Goal: Task Accomplishment & Management: Complete application form

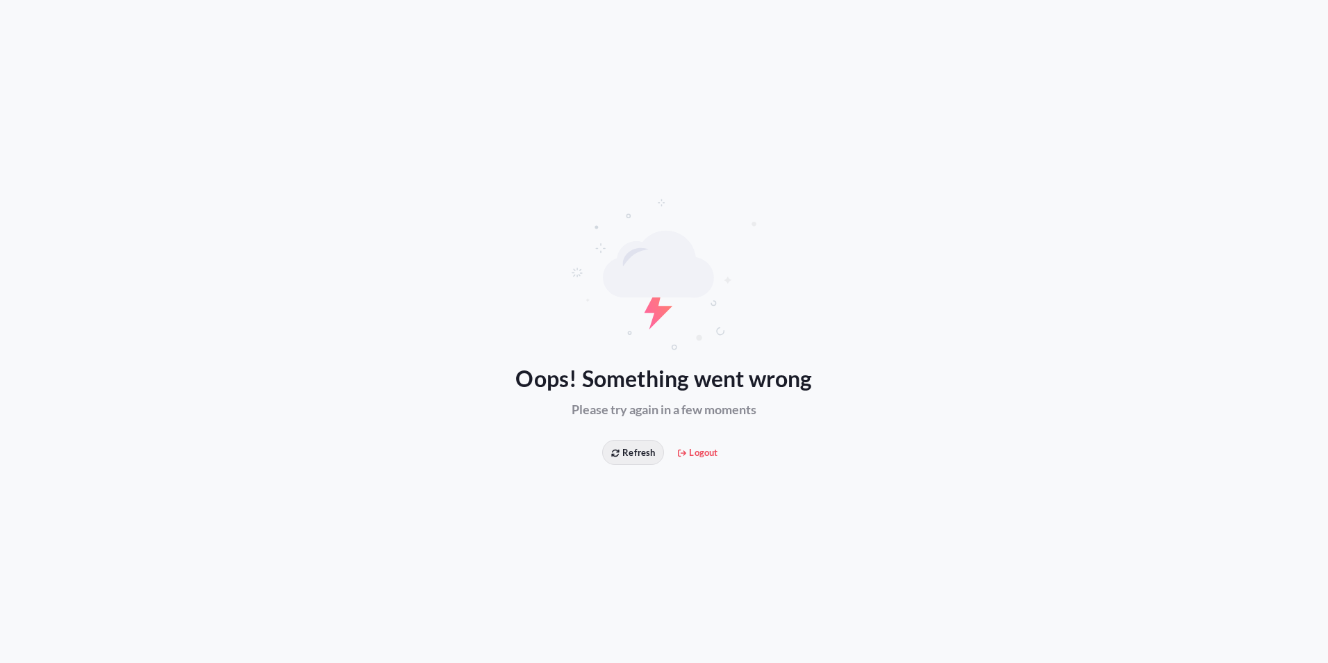
click at [661, 450] on button "Refresh" at bounding box center [633, 452] width 62 height 25
click at [648, 452] on span "Refresh" at bounding box center [633, 452] width 44 height 14
click at [709, 452] on span "Logout" at bounding box center [698, 452] width 40 height 14
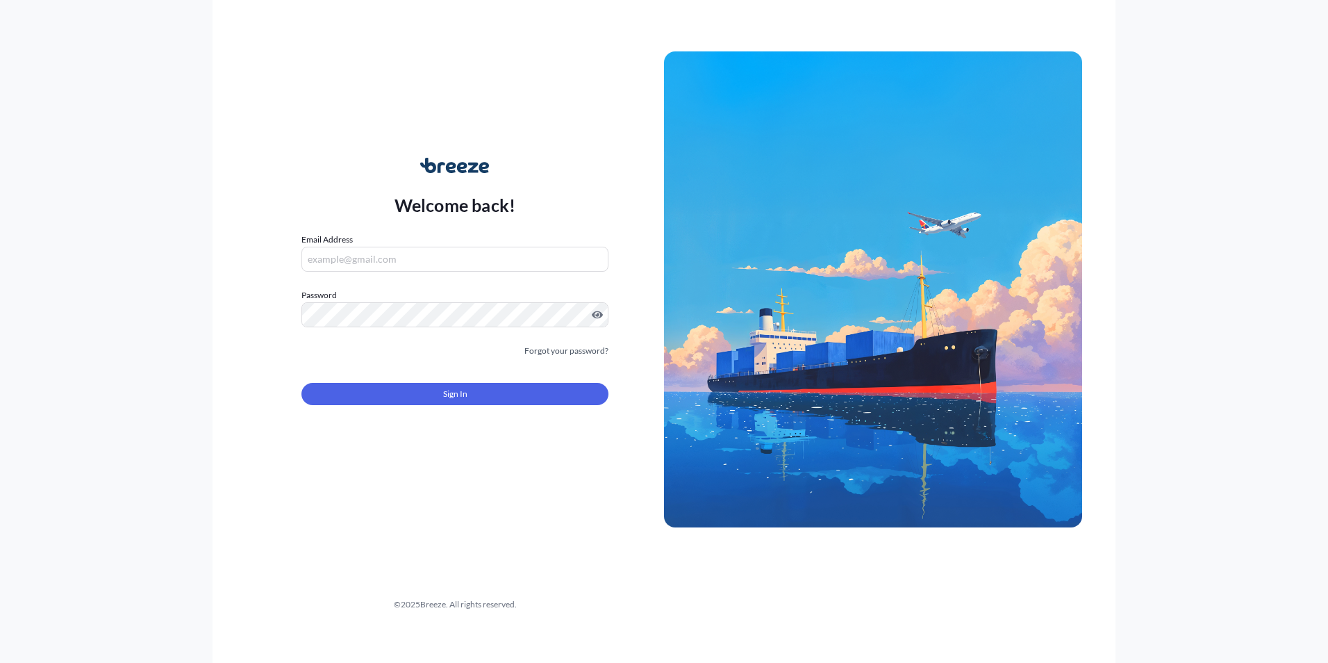
click at [469, 261] on input "Email Address" at bounding box center [455, 259] width 307 height 25
click at [360, 258] on input "Email Address" at bounding box center [455, 259] width 307 height 25
type input "kela@everest-ts.com"
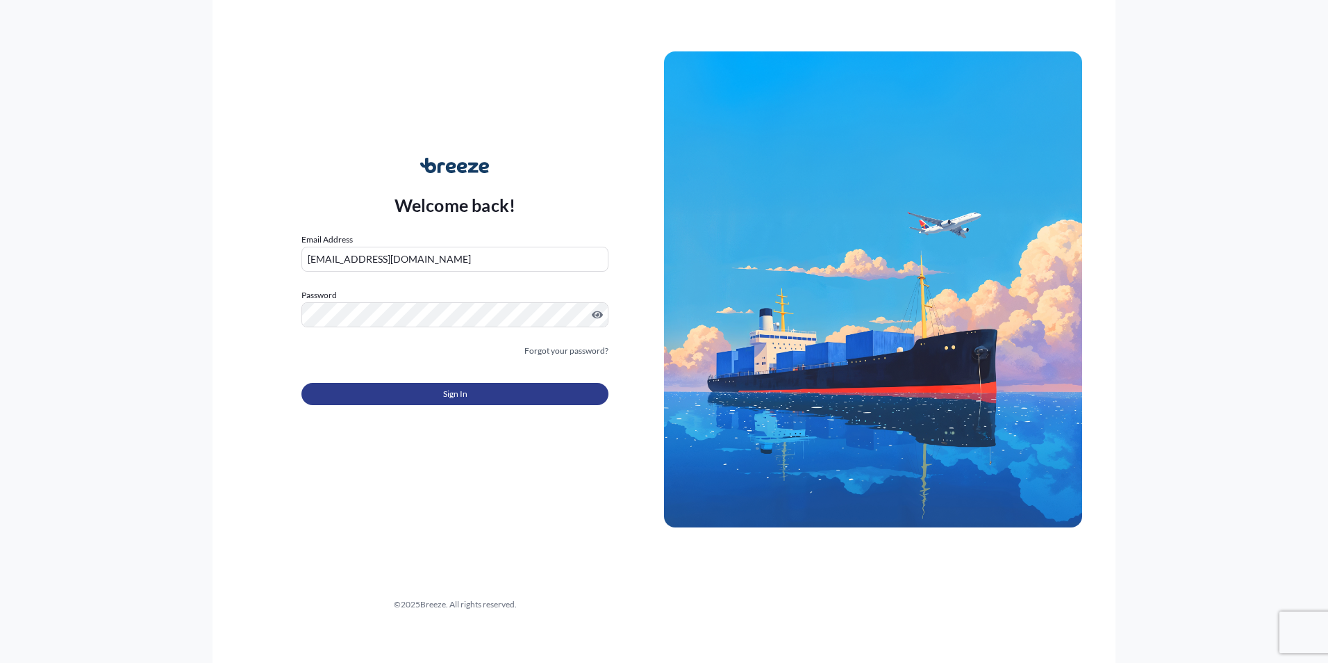
click at [479, 402] on button "Sign In" at bounding box center [455, 394] width 307 height 22
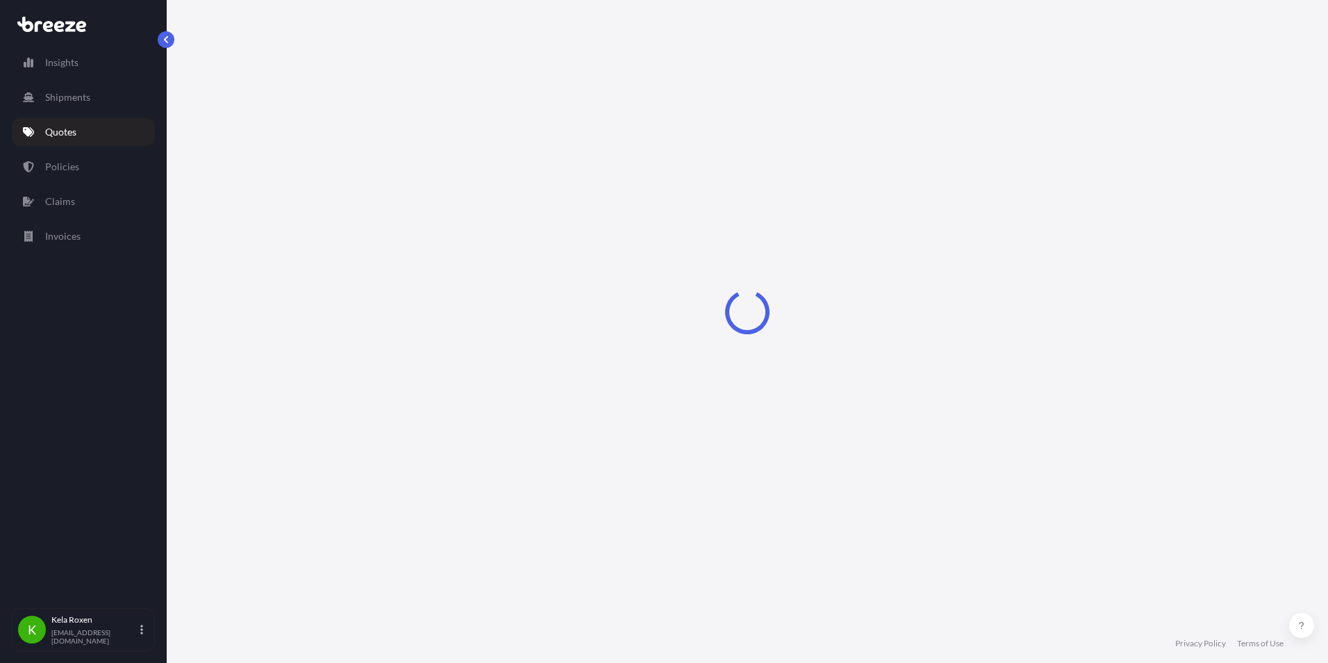
select select "Road"
select select "2"
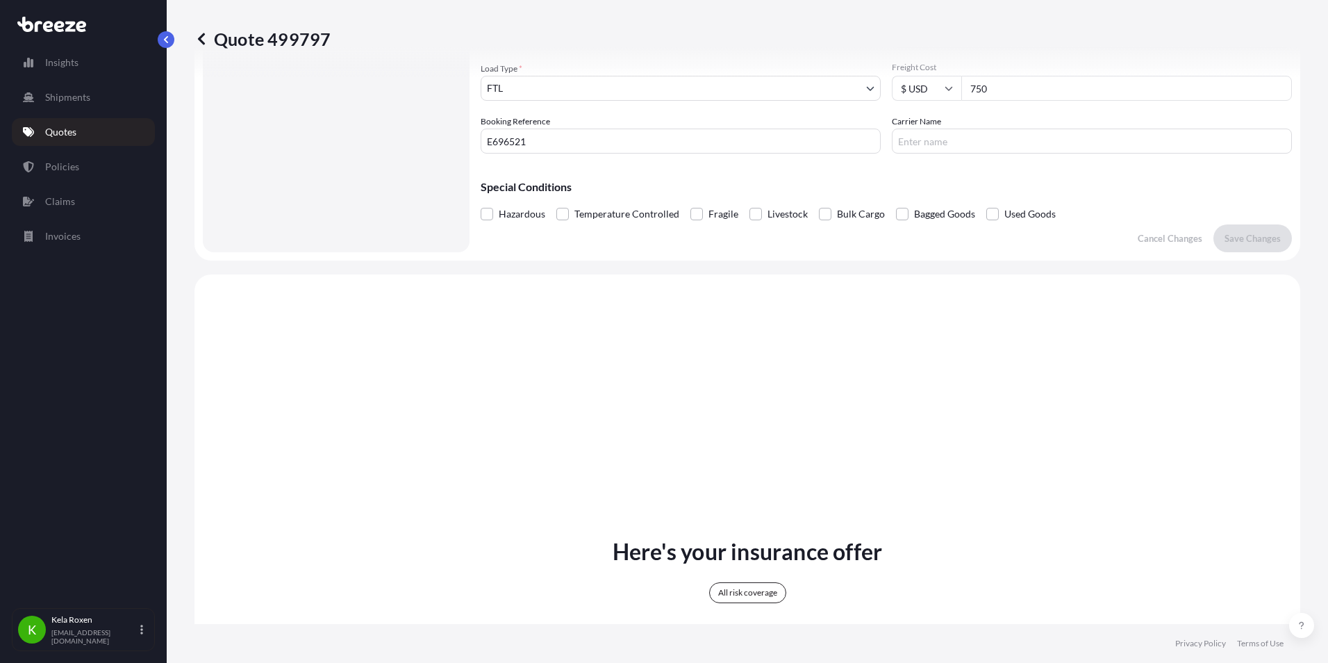
scroll to position [204, 0]
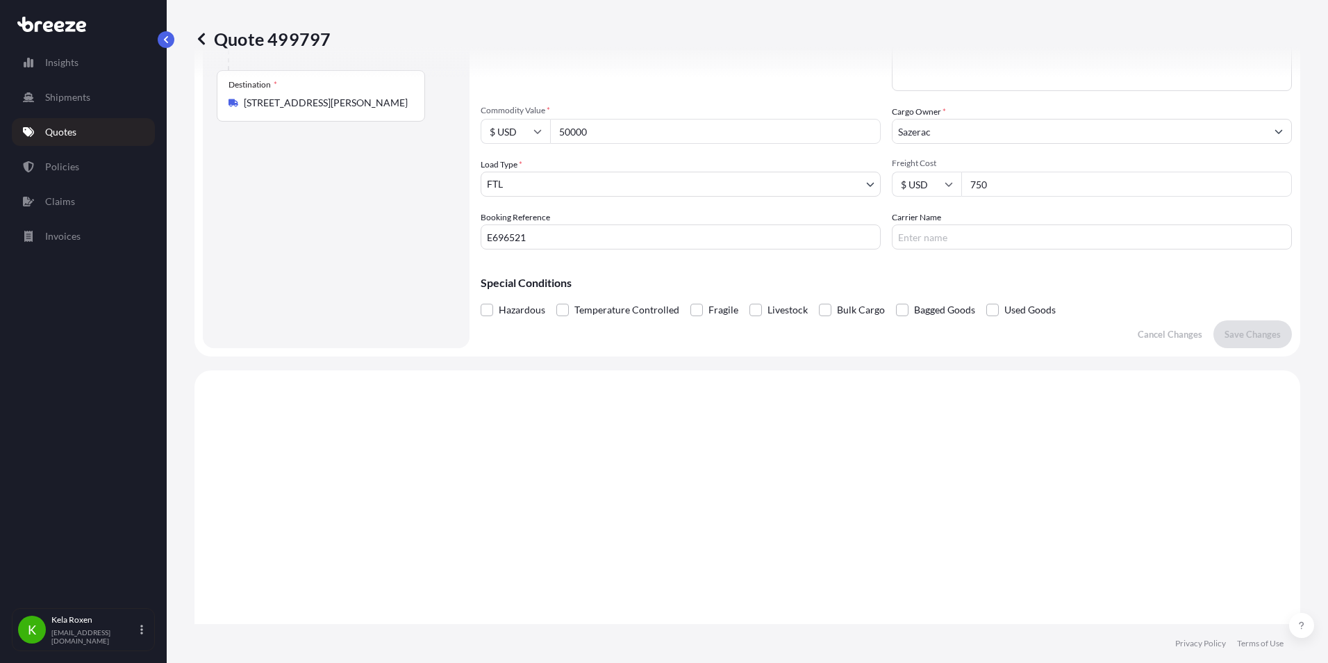
click at [502, 233] on input "E696521" at bounding box center [681, 236] width 400 height 25
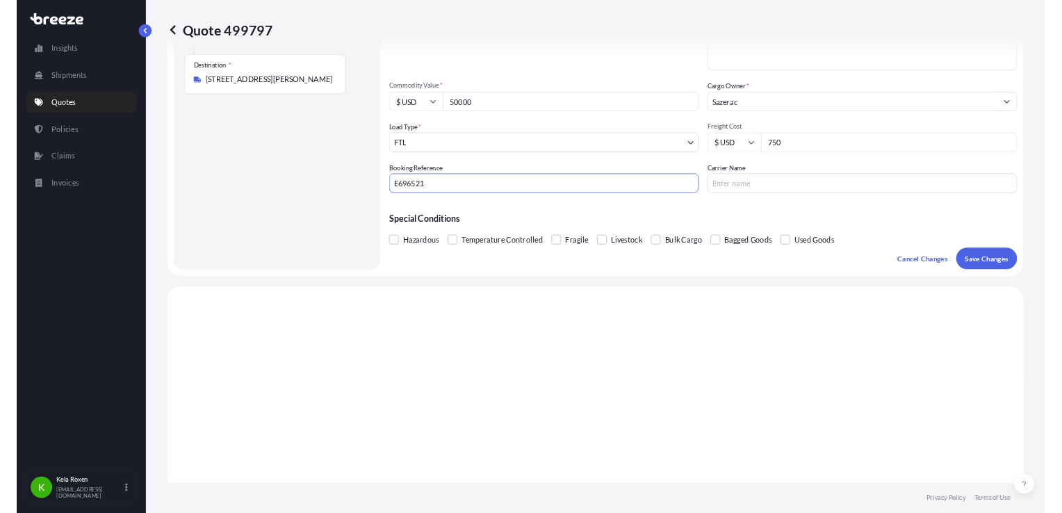
scroll to position [203, 0]
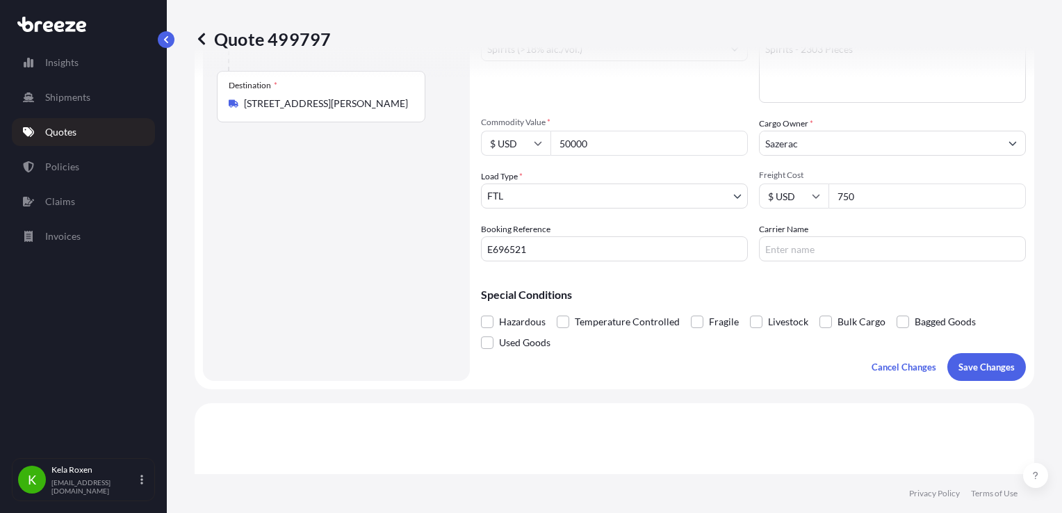
click at [747, 216] on div "Commodity Category * Spirits (>18% alc./vol.) Commodity Description * Spirits -…" at bounding box center [753, 141] width 545 height 239
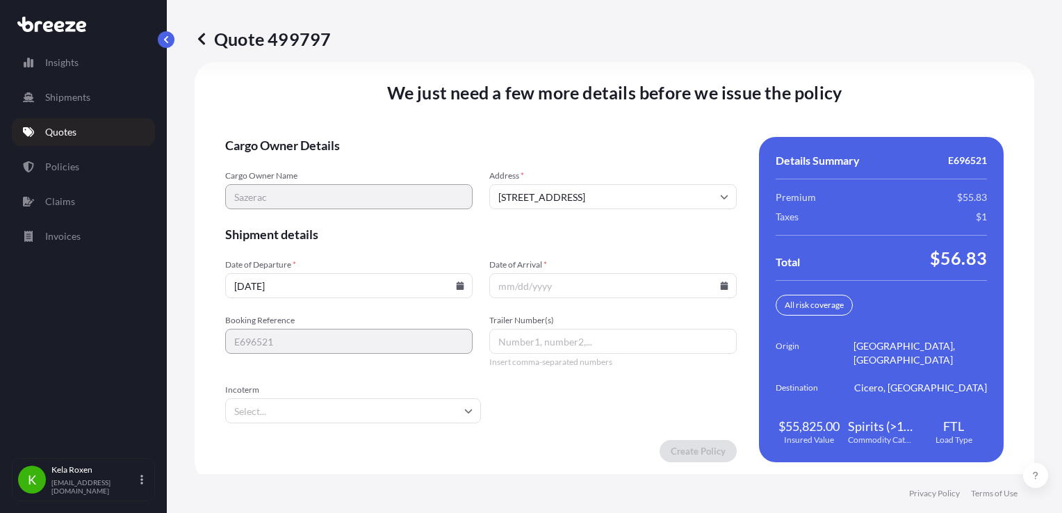
scroll to position [2089, 0]
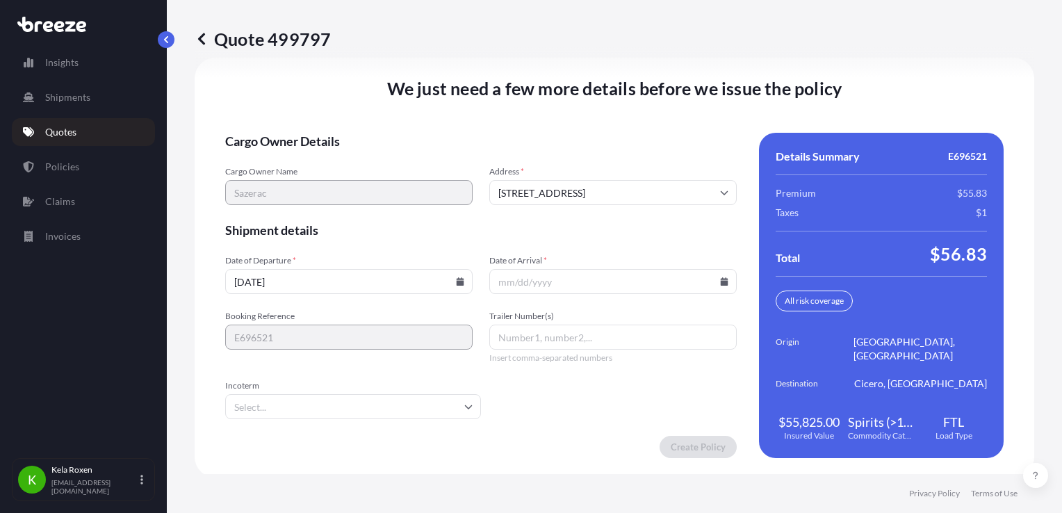
click at [582, 282] on input "Date of Arrival *" at bounding box center [612, 281] width 247 height 25
click at [720, 278] on icon at bounding box center [724, 281] width 8 height 8
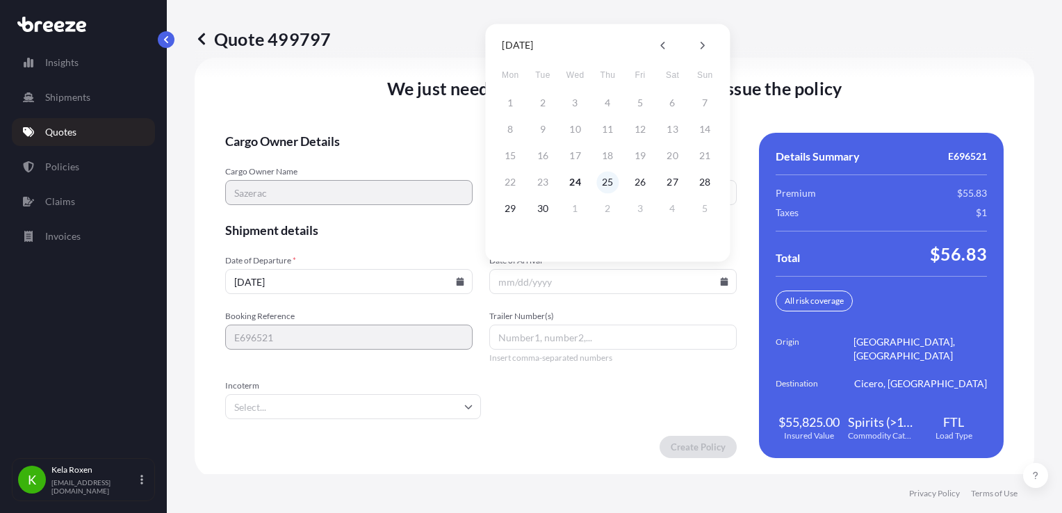
click at [605, 183] on button "25" at bounding box center [607, 182] width 22 height 22
type input "09/25/2025"
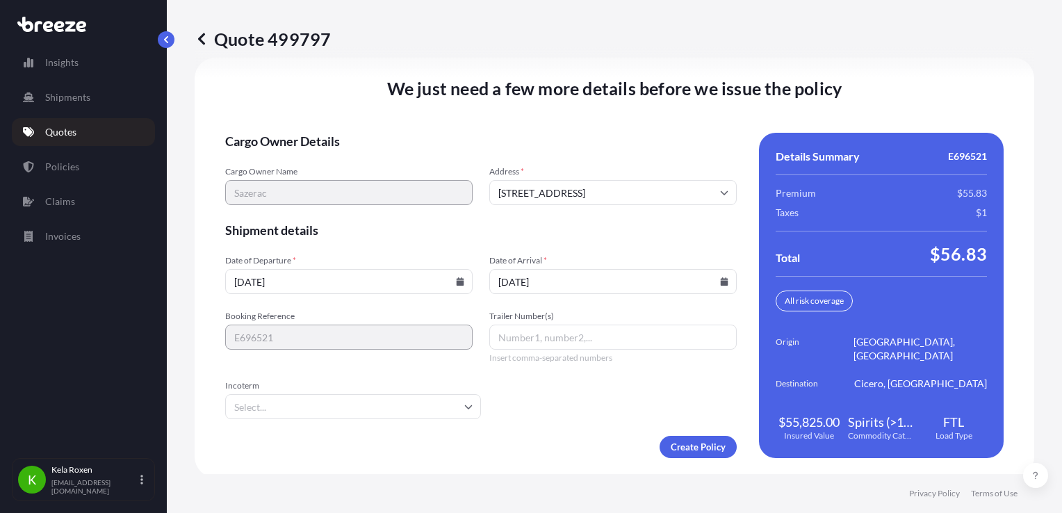
drag, startPoint x: 573, startPoint y: 351, endPoint x: 575, endPoint y: 340, distance: 11.3
click at [573, 343] on div "Trailer Number(s) Insert comma-separated numbers" at bounding box center [612, 337] width 247 height 53
drag, startPoint x: 577, startPoint y: 338, endPoint x: 584, endPoint y: 336, distance: 7.9
click at [577, 338] on input "Trailer Number(s)" at bounding box center [612, 336] width 247 height 25
click at [610, 336] on input "Trailer Number(s)" at bounding box center [612, 336] width 247 height 25
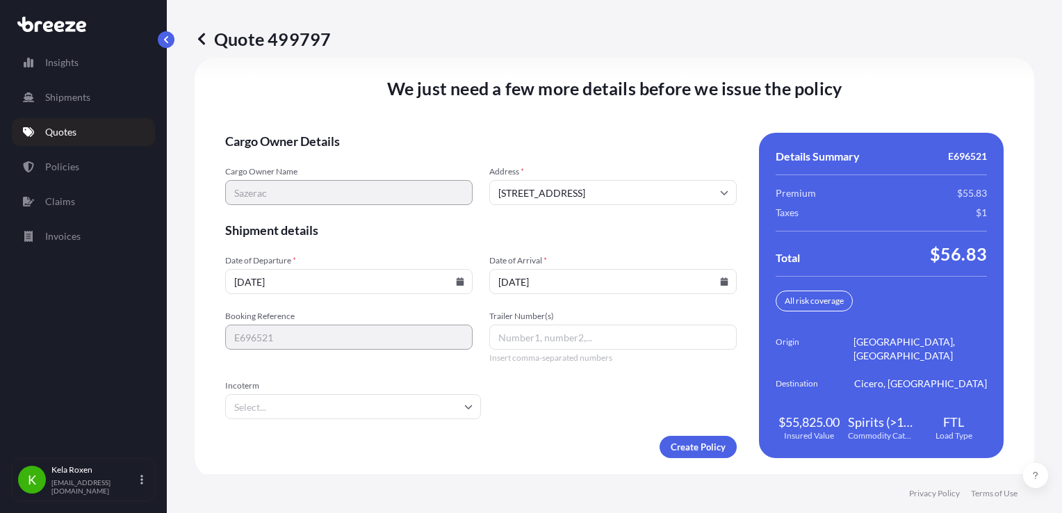
click at [620, 363] on form "Cargo Owner Details Cargo Owner Name Sazerac Address * 10101 Linn Station Rd, L…" at bounding box center [480, 295] width 511 height 325
click at [624, 331] on input "Trailer Number(s)" at bounding box center [612, 336] width 247 height 25
paste input "9167"
type input "9167"
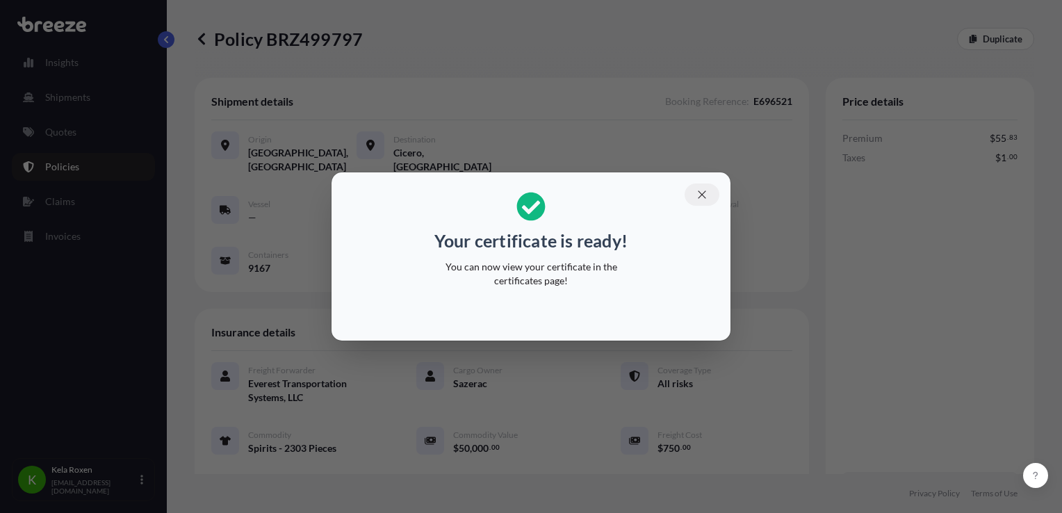
click at [705, 193] on icon "button" at bounding box center [702, 194] width 13 height 13
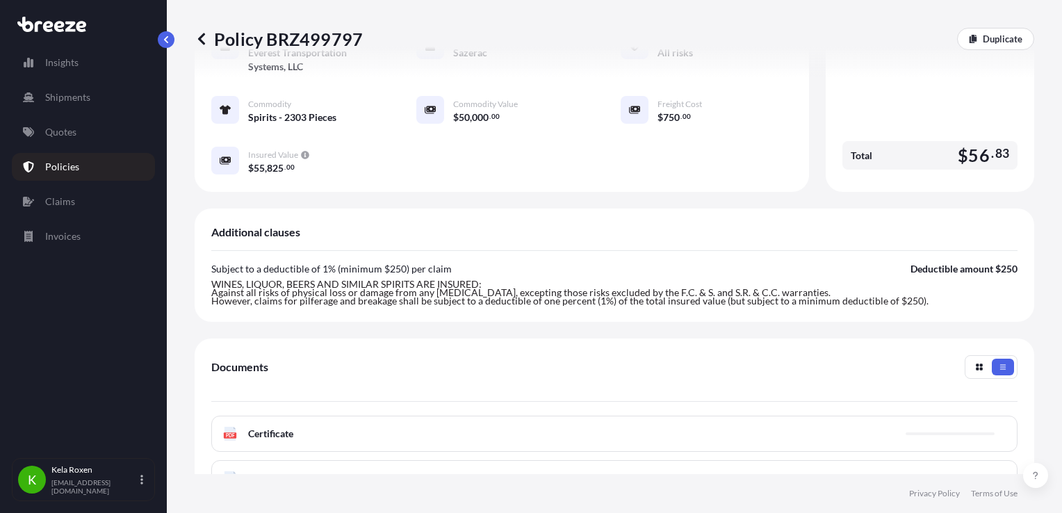
scroll to position [516, 0]
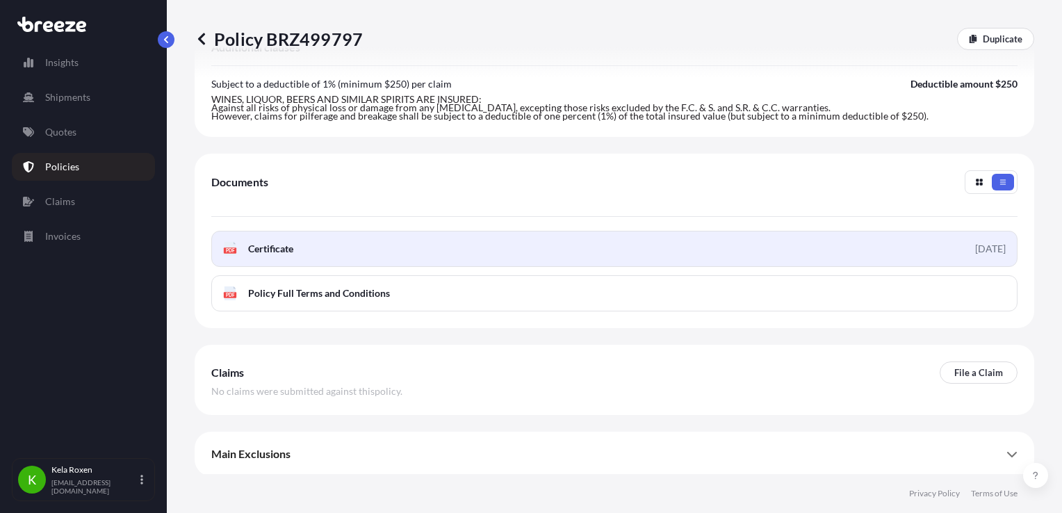
click at [898, 249] on link "PDF Certificate 2025-09-24" at bounding box center [614, 249] width 806 height 36
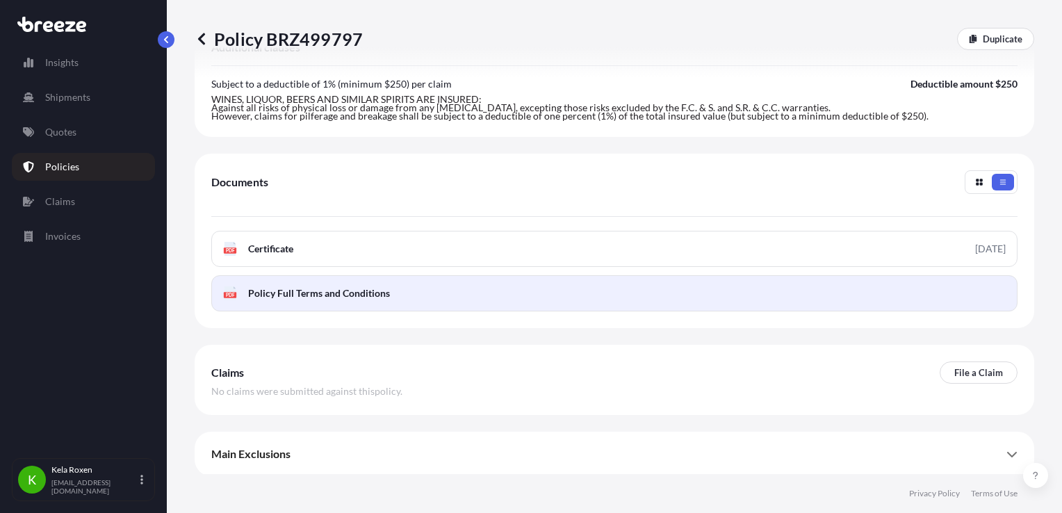
click at [894, 288] on link "PDF Policy Full Terms and Conditions" at bounding box center [614, 293] width 806 height 36
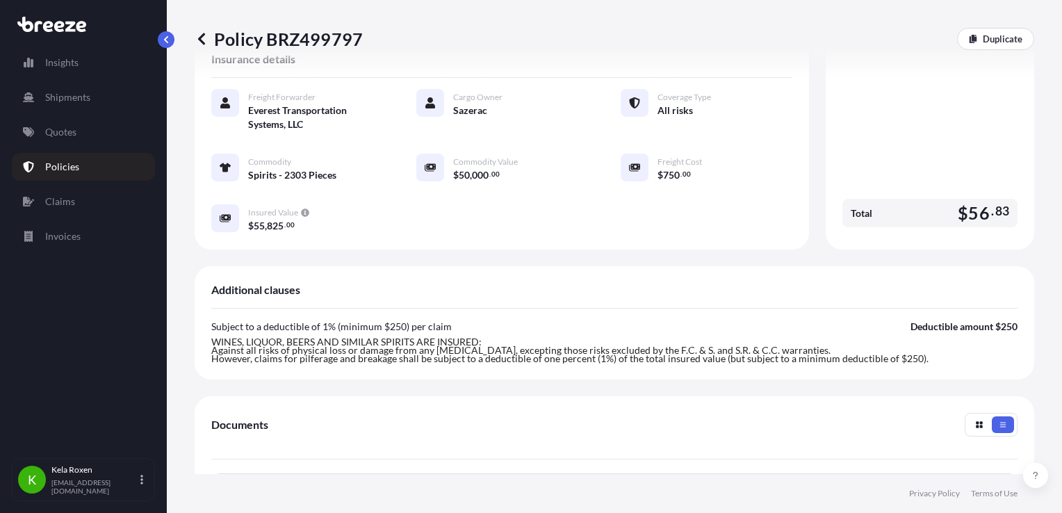
scroll to position [301, 0]
